Goal: Navigation & Orientation: Find specific page/section

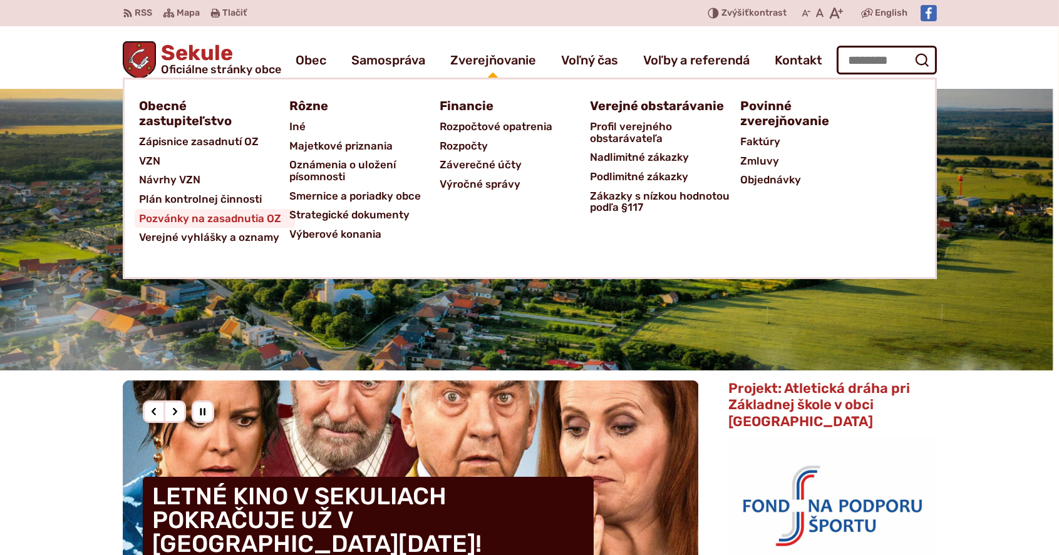
click at [270, 211] on span "Pozvánky na zasadnutia OZ" at bounding box center [211, 218] width 142 height 19
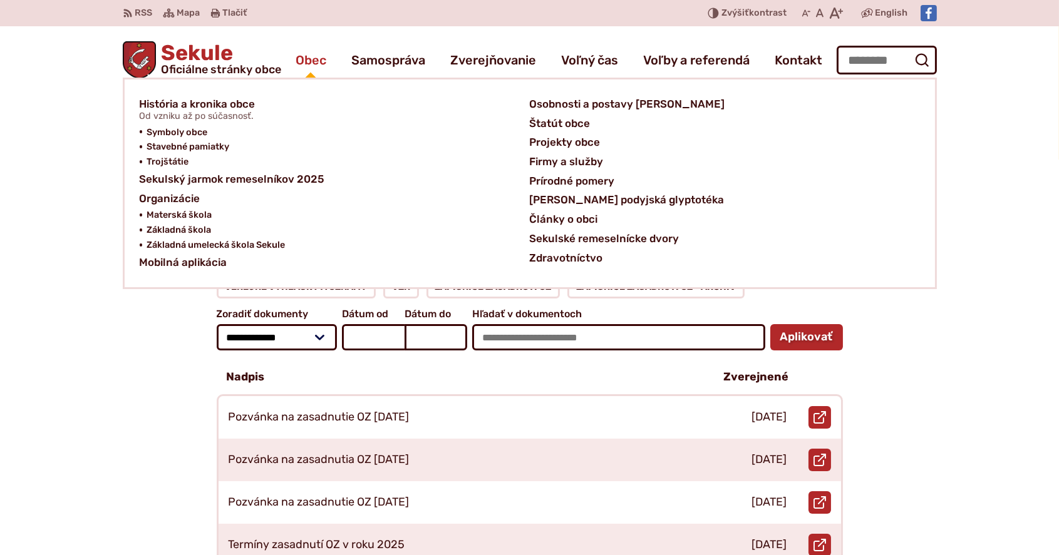
click at [314, 61] on span "Obec" at bounding box center [310, 60] width 31 height 35
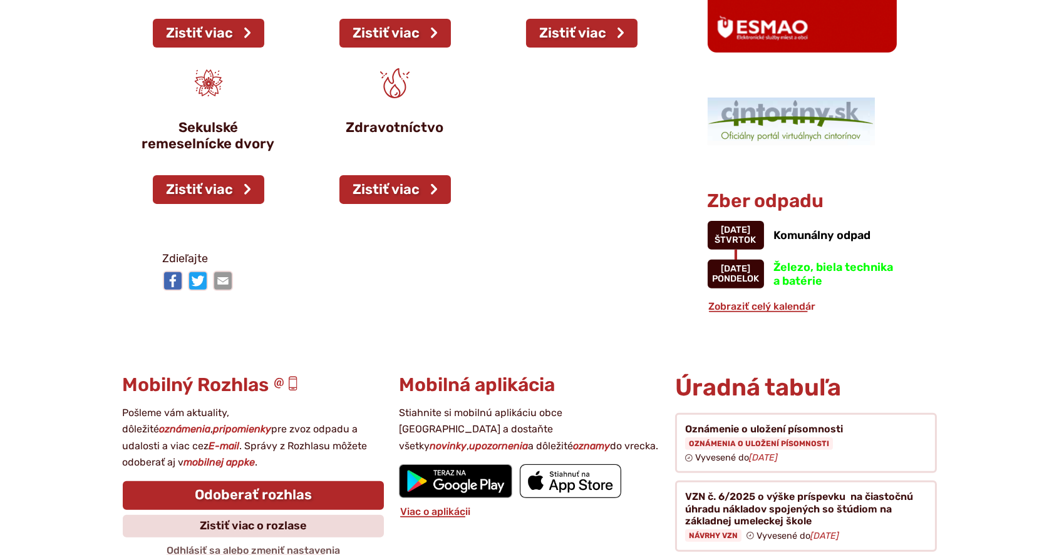
scroll to position [1210, 0]
